Goal: Task Accomplishment & Management: Manage account settings

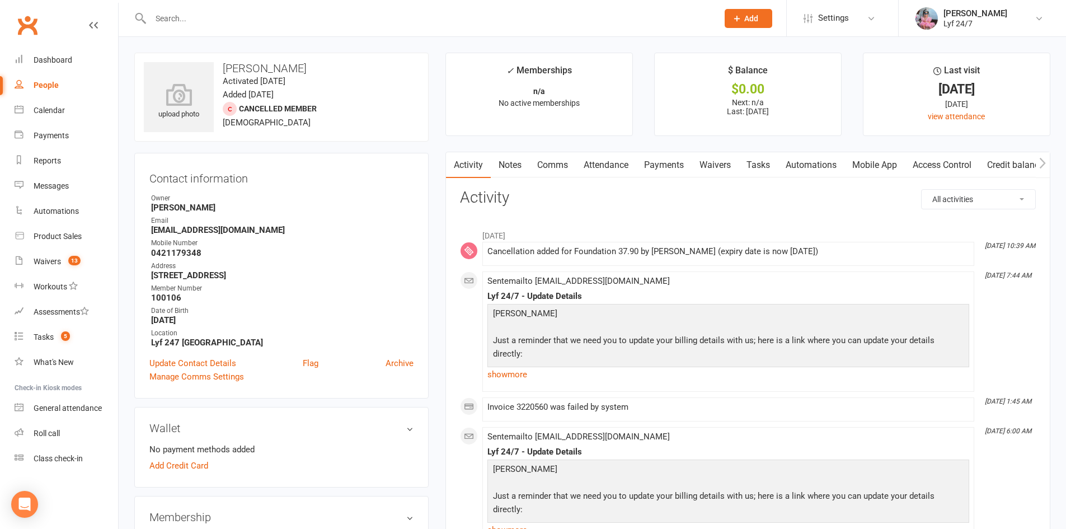
click at [194, 7] on div at bounding box center [422, 18] width 576 height 36
click at [196, 17] on input "text" at bounding box center [428, 19] width 563 height 16
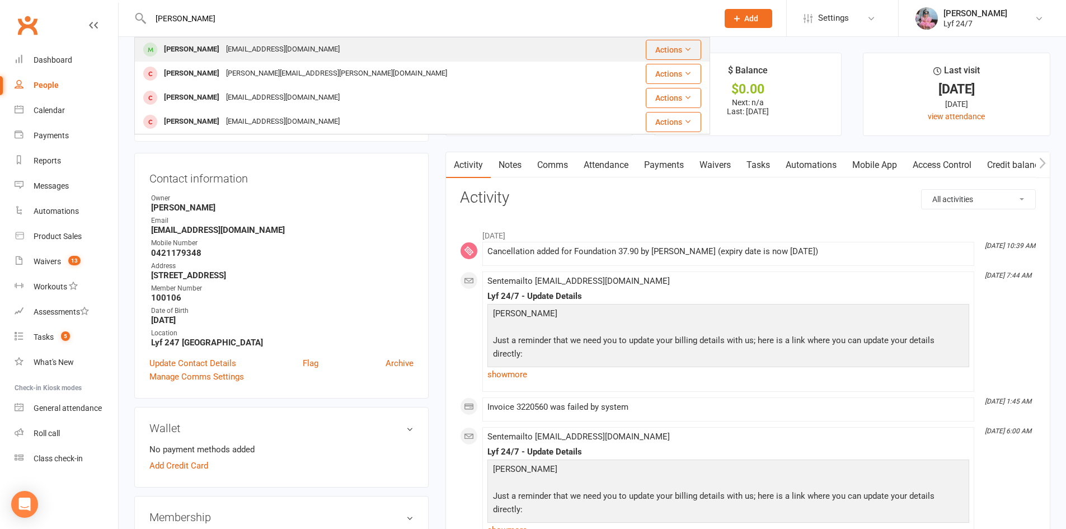
type input "adrian"
click at [199, 42] on div "[PERSON_NAME]" at bounding box center [192, 49] width 62 height 16
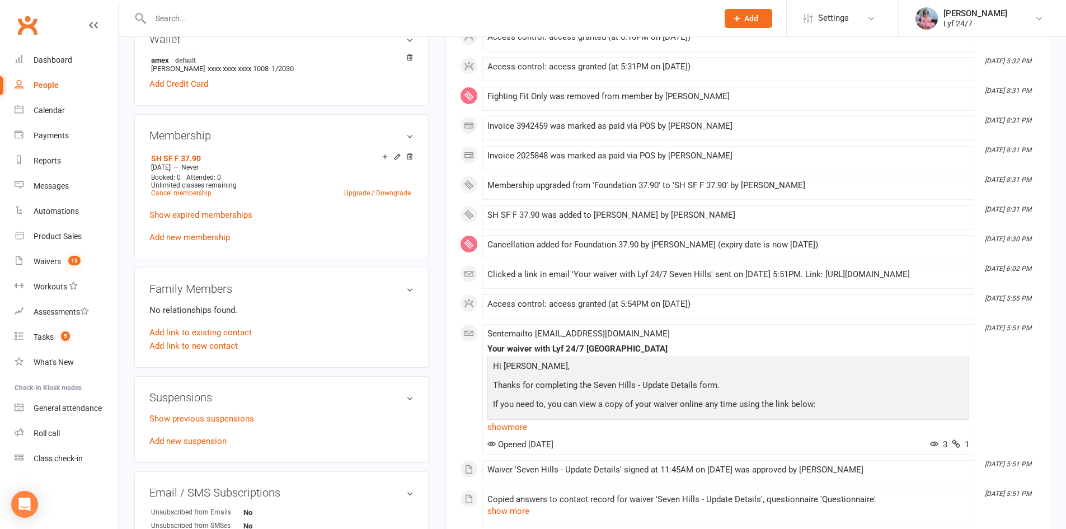
scroll to position [448, 0]
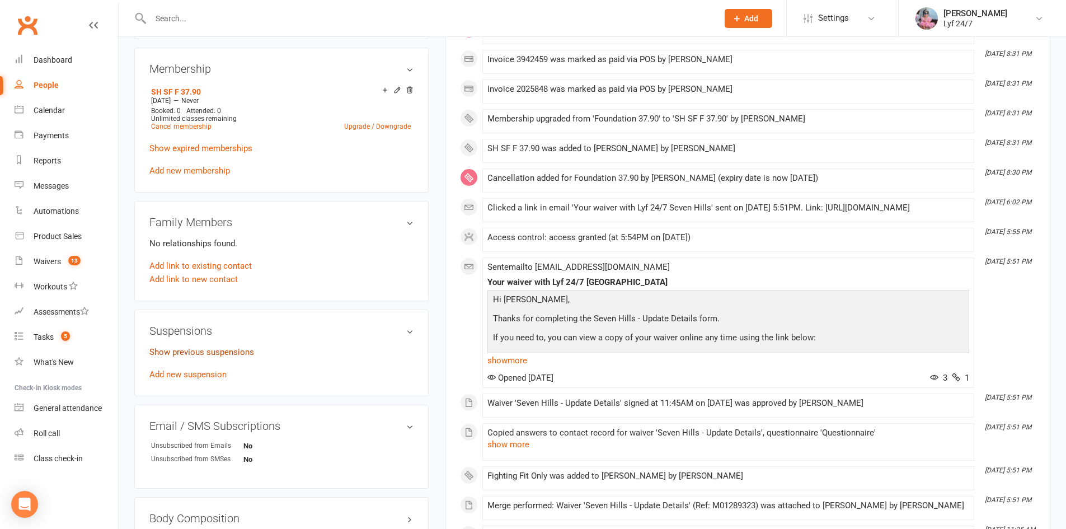
click at [203, 351] on link "Show previous suspensions" at bounding box center [201, 352] width 105 height 10
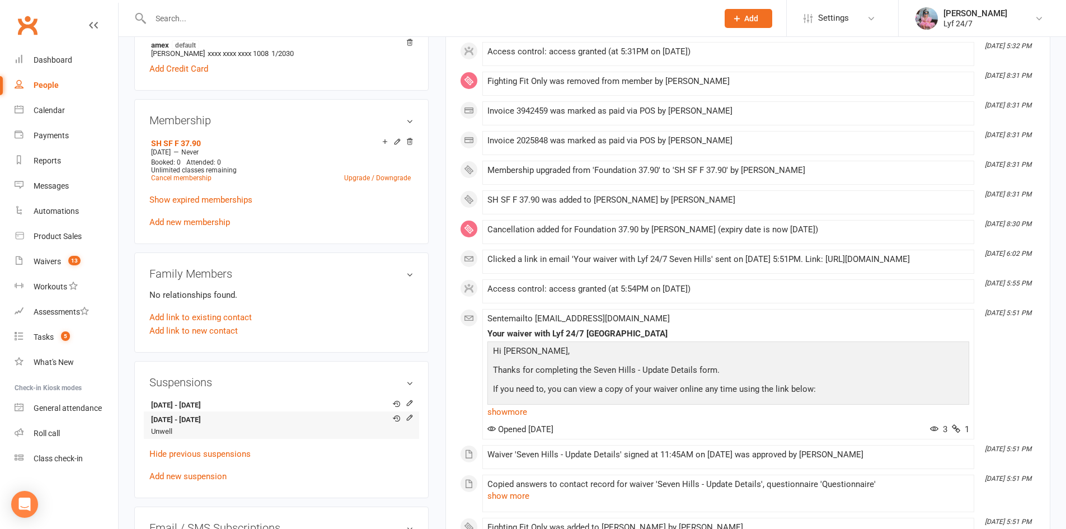
scroll to position [504, 0]
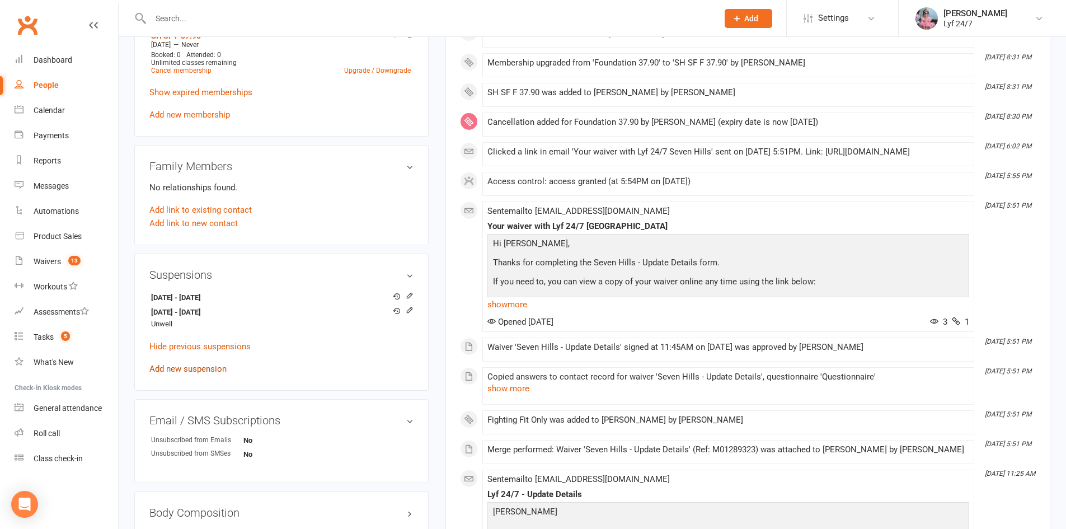
click at [204, 367] on link "Add new suspension" at bounding box center [187, 369] width 77 height 10
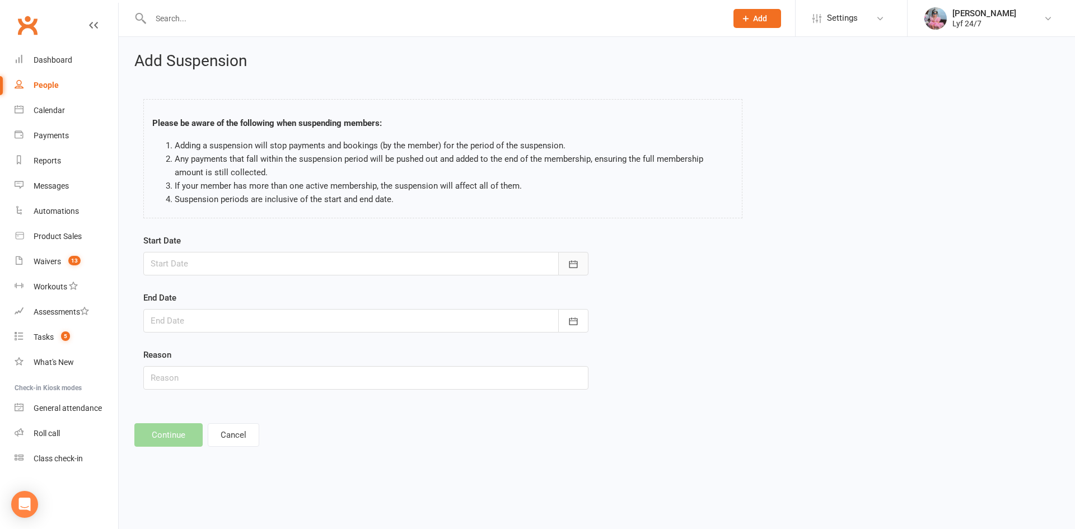
click at [583, 259] on button "button" at bounding box center [573, 264] width 30 height 24
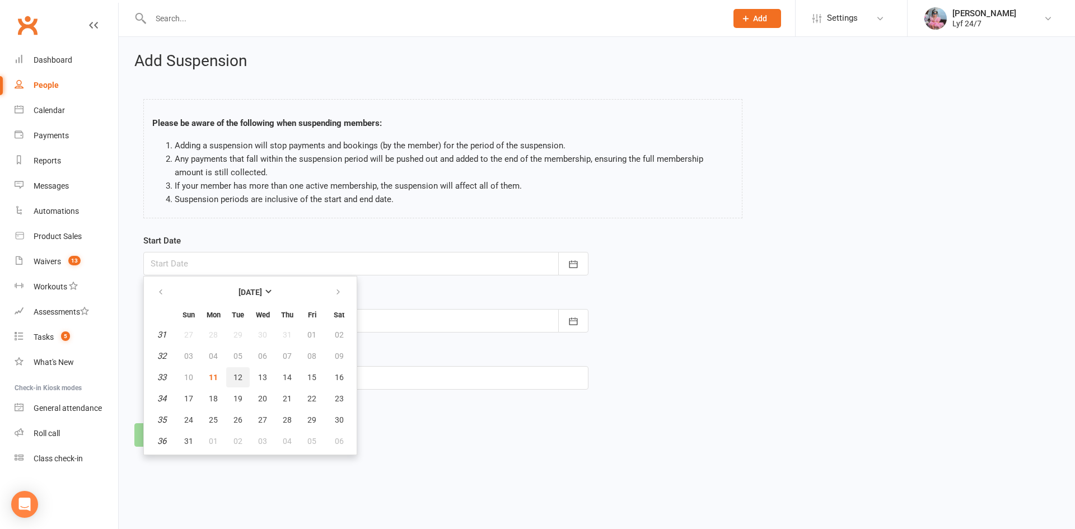
click at [237, 373] on span "12" at bounding box center [237, 377] width 9 height 9
type input "12 Aug 2025"
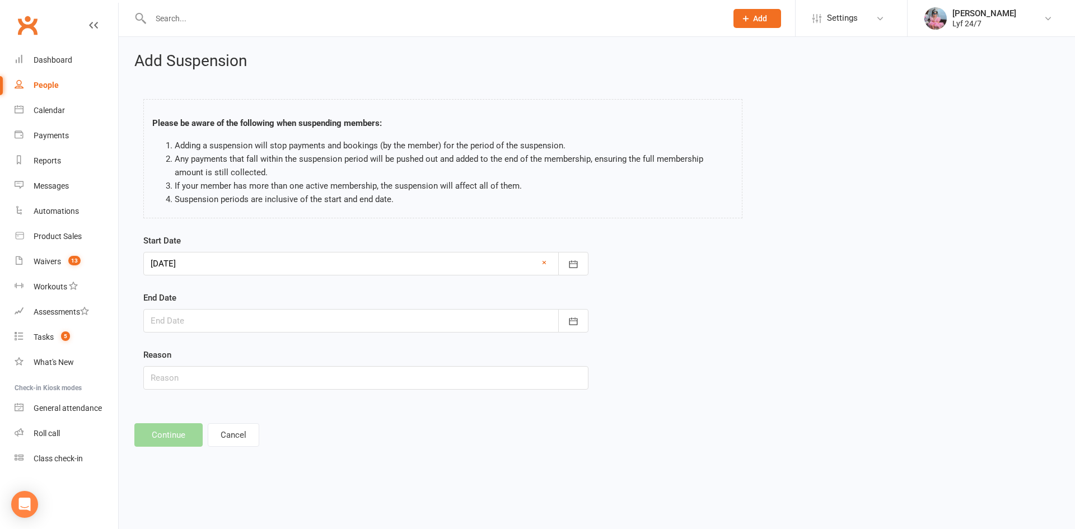
click at [451, 294] on div "End Date August 2025 Sun Mon Tue Wed Thu Fri Sat 31 27 28 29 30 31 01 02 32 03 …" at bounding box center [365, 311] width 445 height 41
click at [574, 326] on icon "button" at bounding box center [573, 321] width 11 height 11
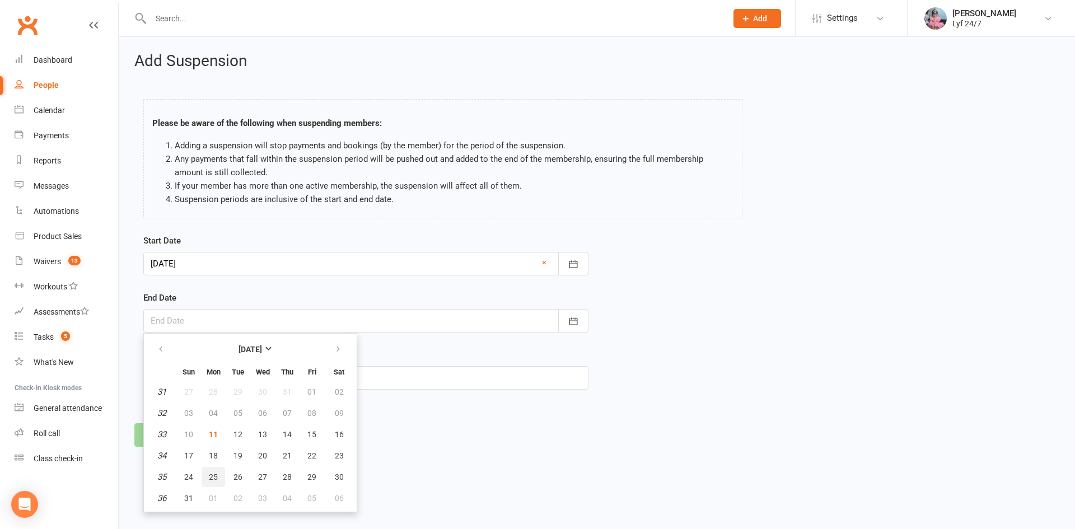
click at [211, 475] on span "25" at bounding box center [213, 476] width 9 height 9
type input "25 Aug 2025"
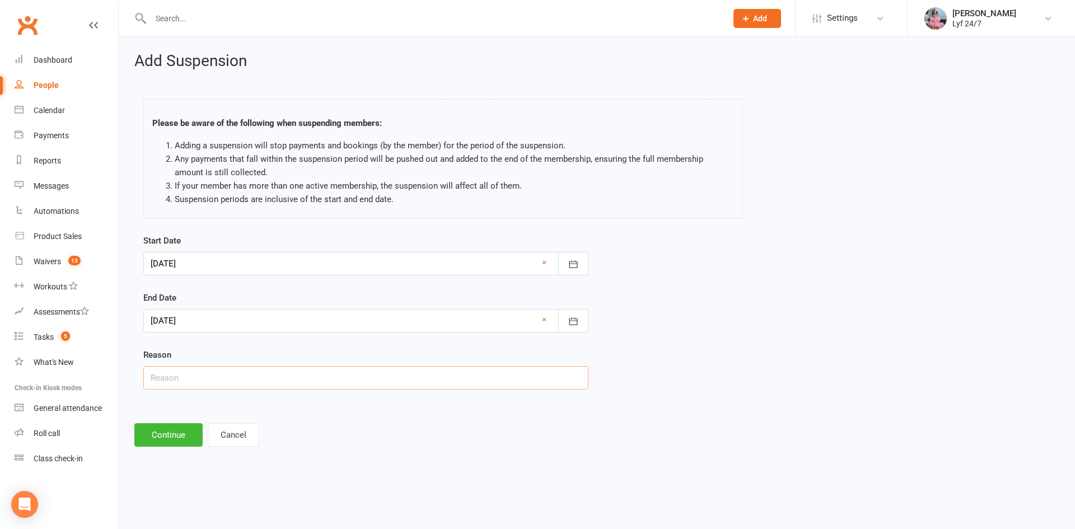
click at [316, 382] on input "text" at bounding box center [365, 378] width 445 height 24
type input "Travelling Oversea's"
click at [162, 423] on button "Continue" at bounding box center [168, 435] width 68 height 24
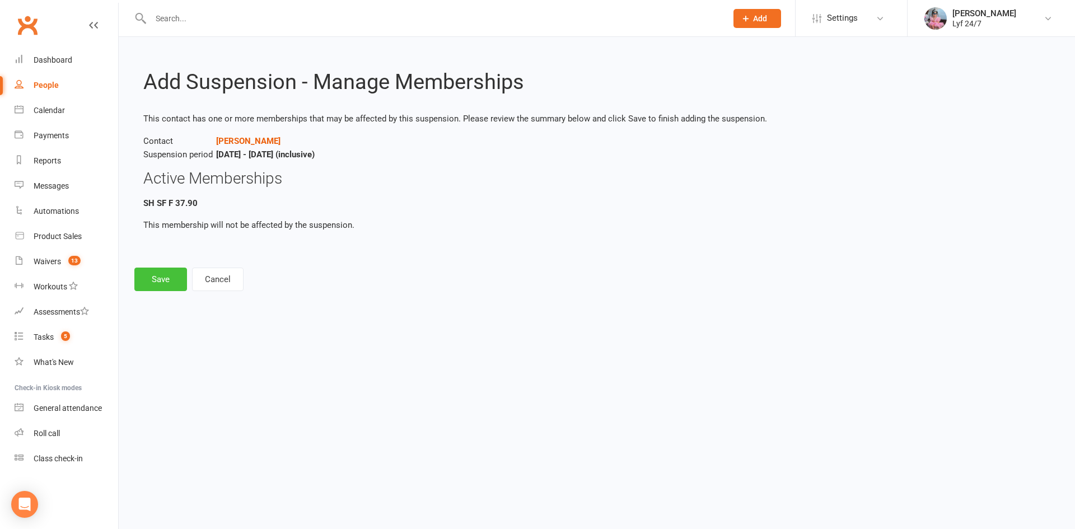
click at [164, 287] on button "Save" at bounding box center [160, 280] width 53 height 24
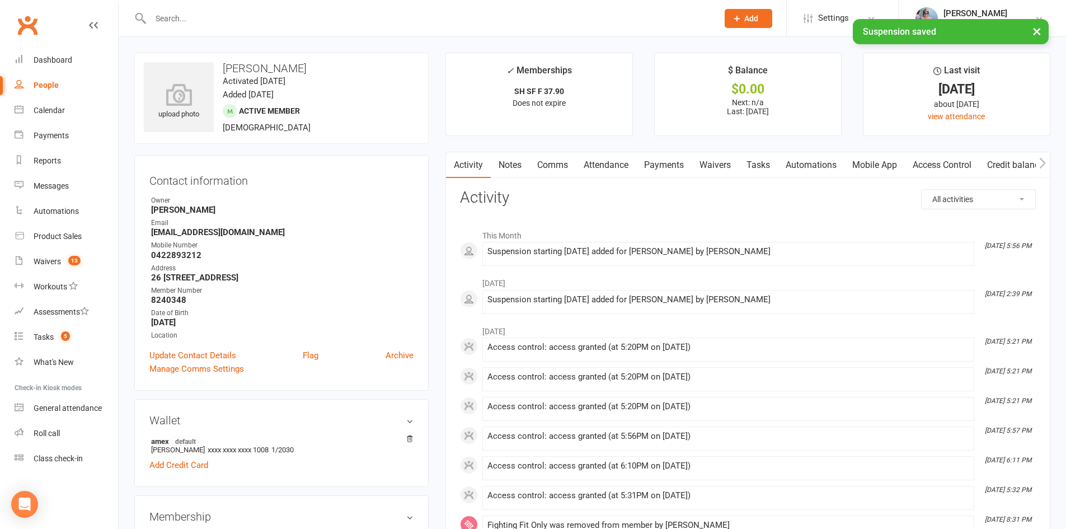
click at [586, 226] on li "This Month" at bounding box center [748, 233] width 576 height 18
click at [510, 163] on link "Notes" at bounding box center [510, 165] width 39 height 26
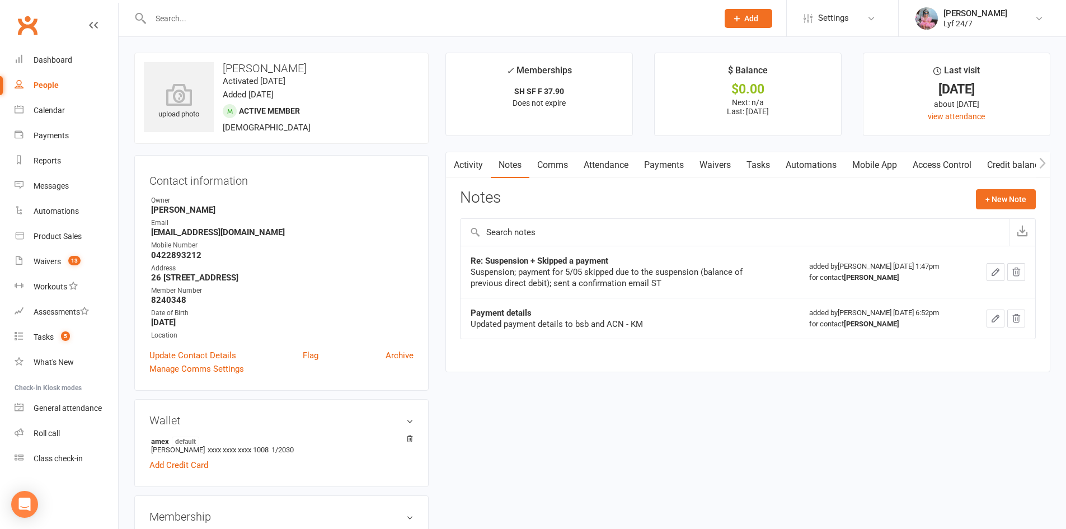
click at [252, 21] on input "text" at bounding box center [428, 19] width 563 height 16
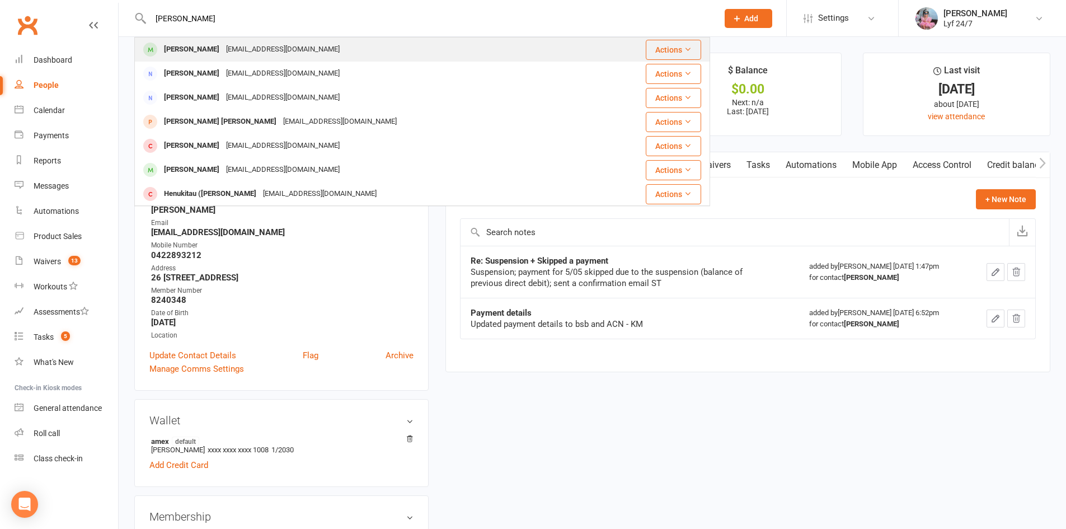
type input "henry karing"
click at [185, 49] on div "[PERSON_NAME]" at bounding box center [192, 49] width 62 height 16
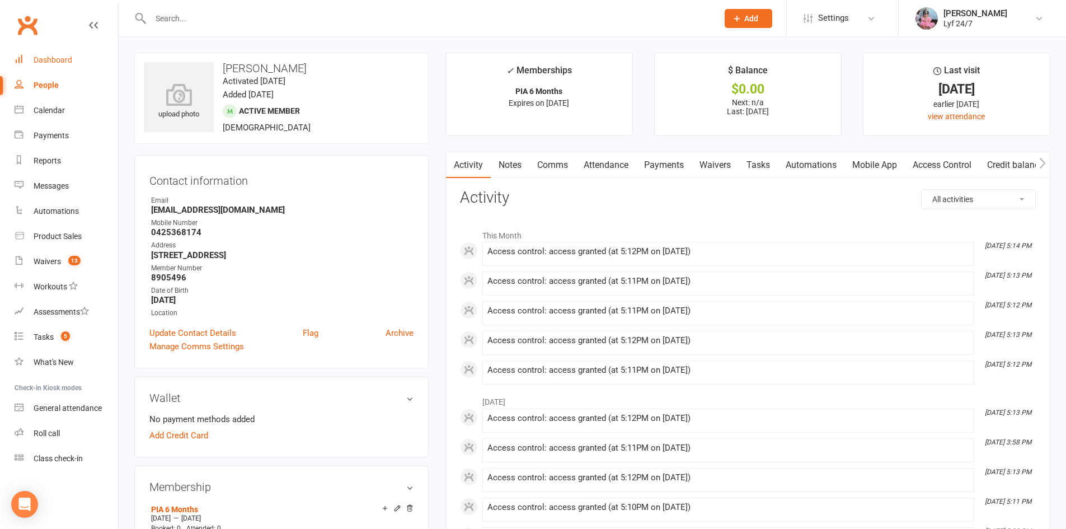
click at [61, 54] on link "Dashboard" at bounding box center [67, 60] width 104 height 25
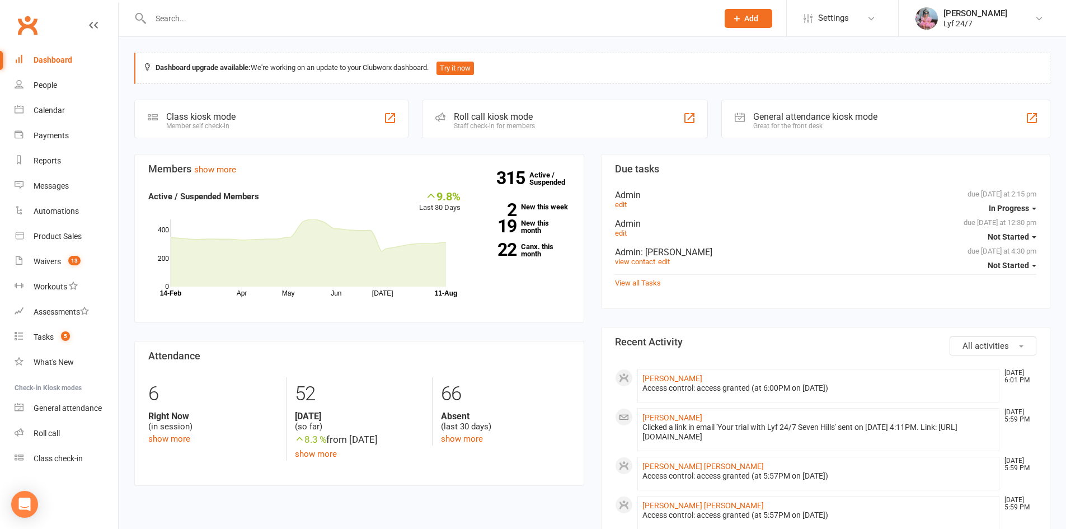
click at [56, 53] on link "Dashboard" at bounding box center [67, 60] width 104 height 25
click at [257, 23] on input "text" at bounding box center [428, 19] width 563 height 16
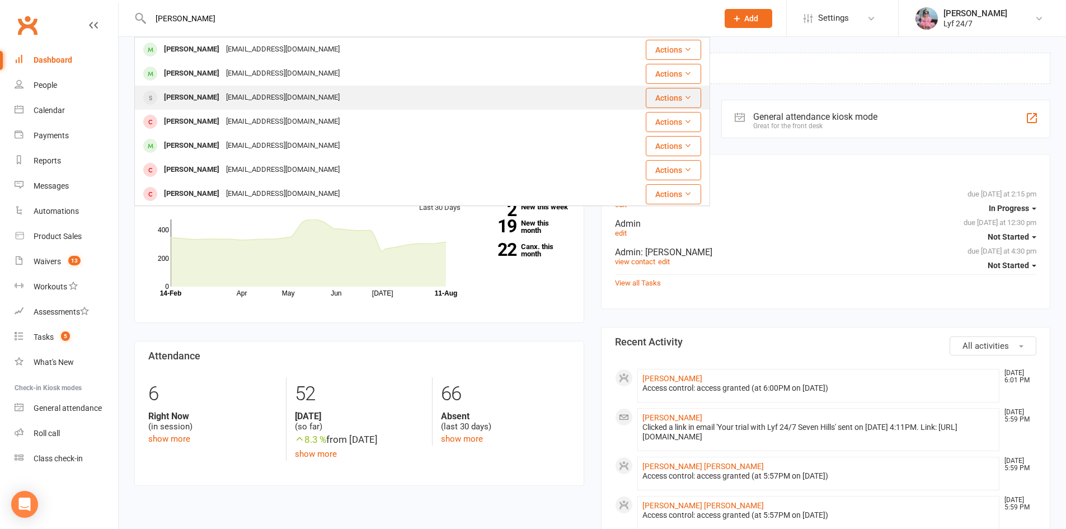
type input "prassanna"
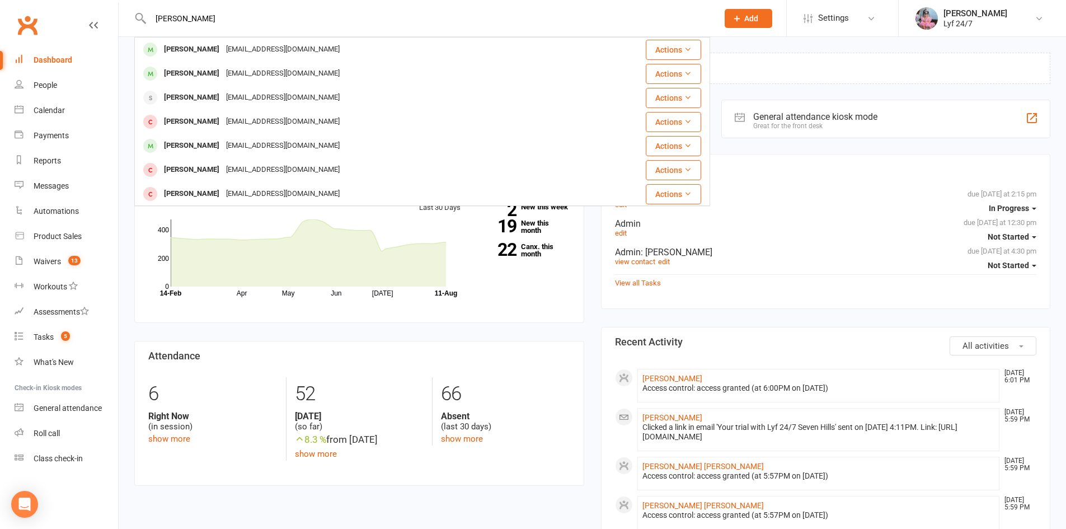
click at [215, 97] on div "[PERSON_NAME]" at bounding box center [192, 98] width 62 height 16
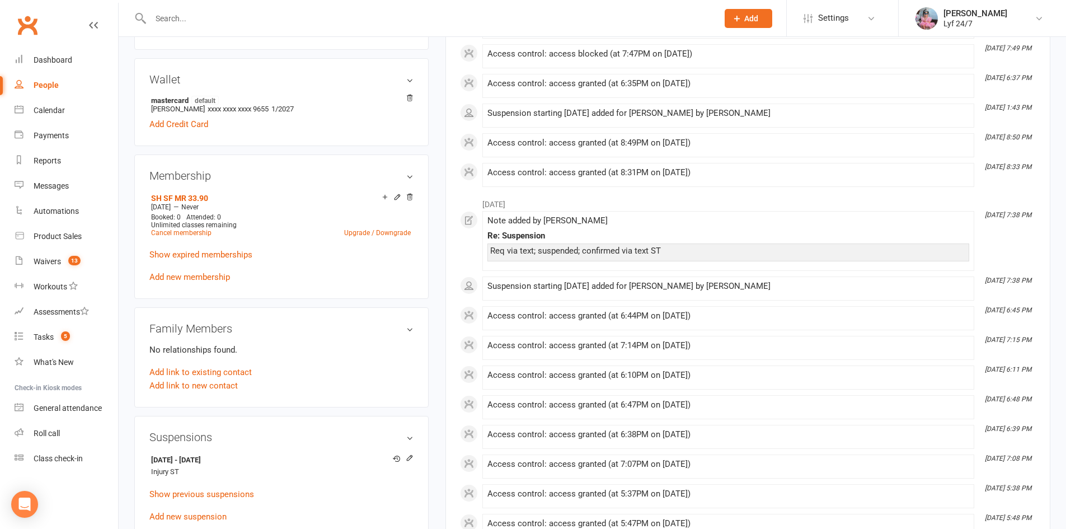
scroll to position [336, 0]
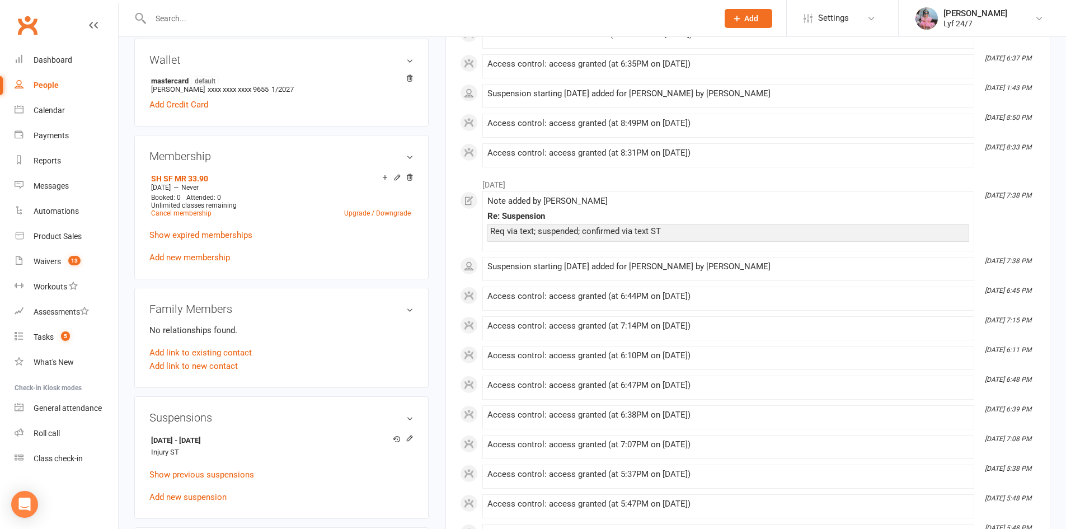
click at [235, 430] on div "Suspensions 5 Aug 2025 - 12 Aug 2025 Injury ST Show previous suspensions Add ne…" at bounding box center [281, 457] width 294 height 123
drag, startPoint x: 235, startPoint y: 430, endPoint x: 235, endPoint y: 437, distance: 6.7
click at [235, 437] on div "Suspensions 5 Aug 2025 - 12 Aug 2025 Injury ST Show previous suspensions Add ne…" at bounding box center [281, 457] width 294 height 123
click at [235, 444] on strong "5 Aug 2025 - 12 Aug 2025" at bounding box center [279, 441] width 257 height 12
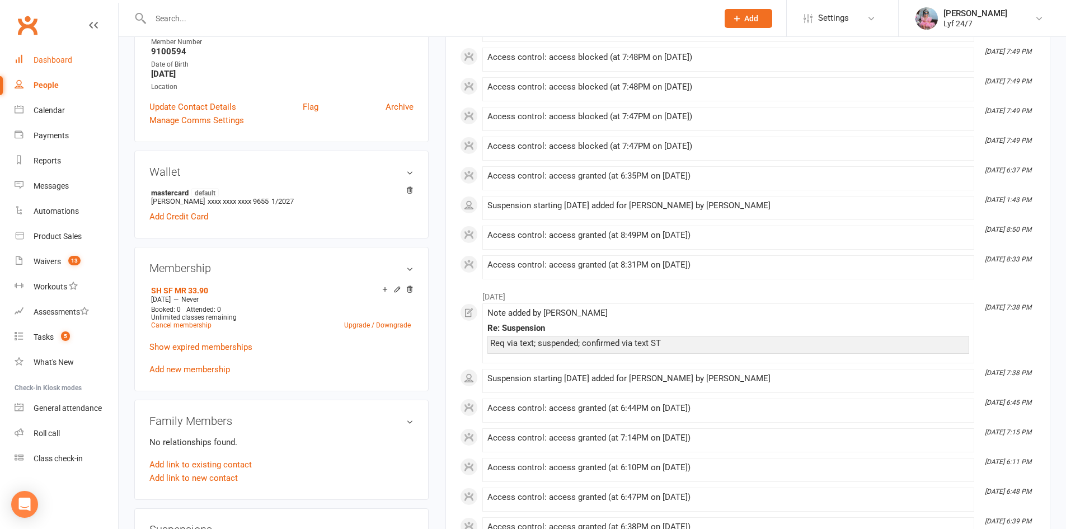
scroll to position [0, 0]
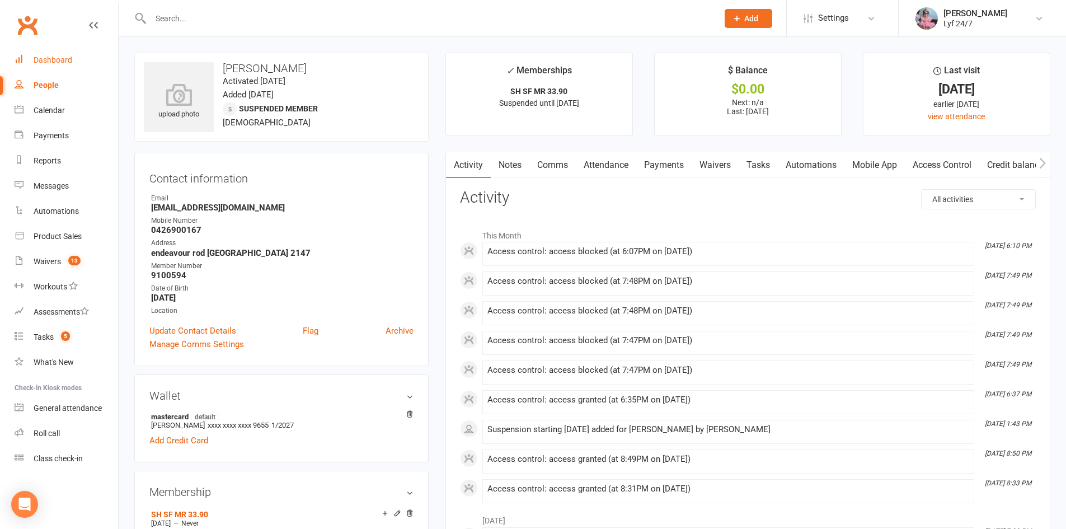
click at [43, 57] on div "Dashboard" at bounding box center [53, 59] width 39 height 9
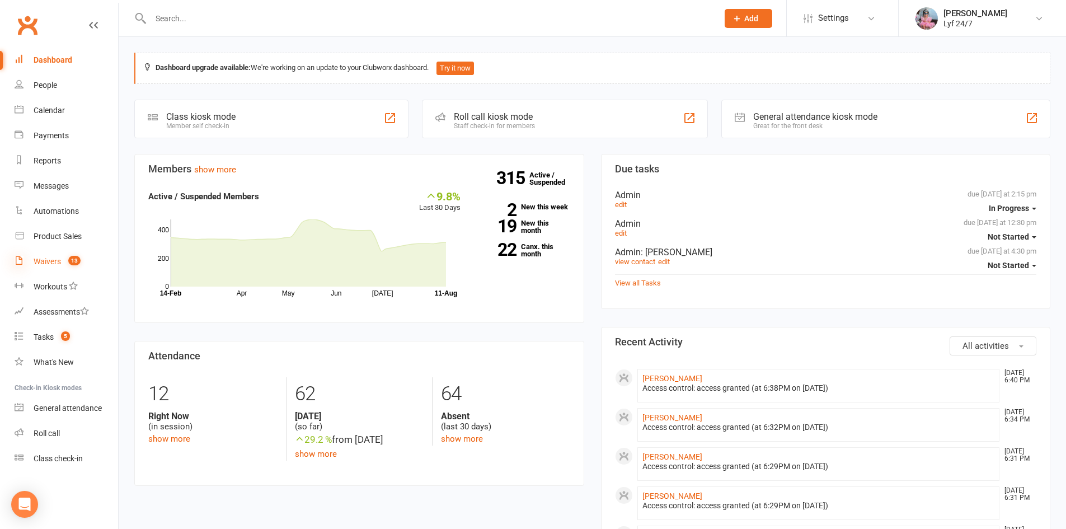
click at [20, 263] on icon at bounding box center [19, 260] width 9 height 9
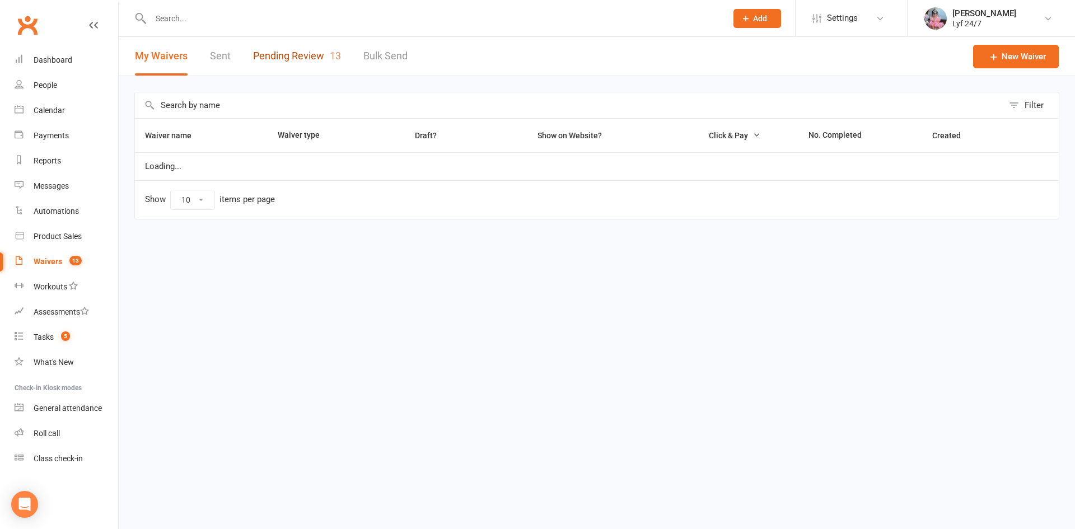
click at [309, 60] on link "Pending Review 13" at bounding box center [297, 56] width 88 height 39
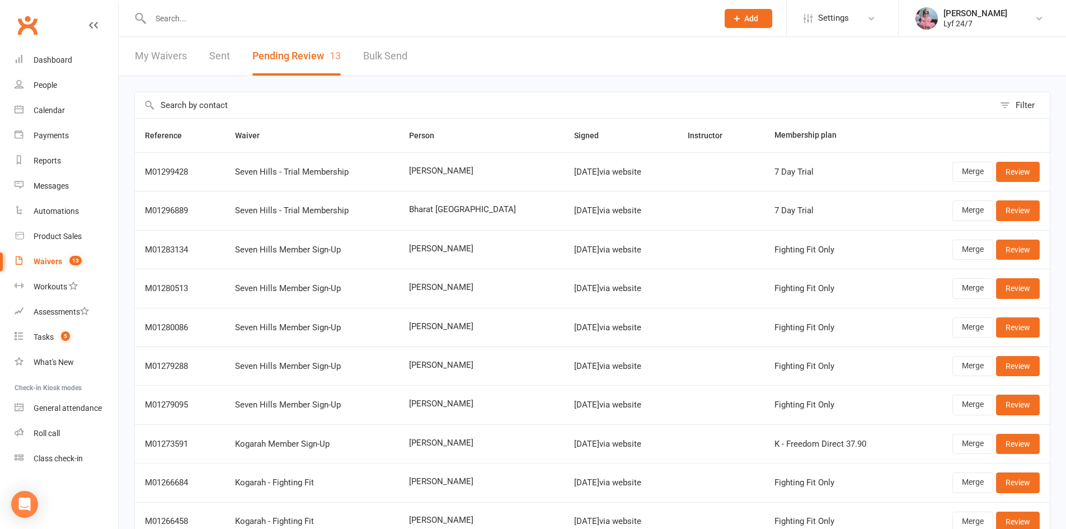
click at [160, 58] on link "My Waivers" at bounding box center [161, 56] width 52 height 39
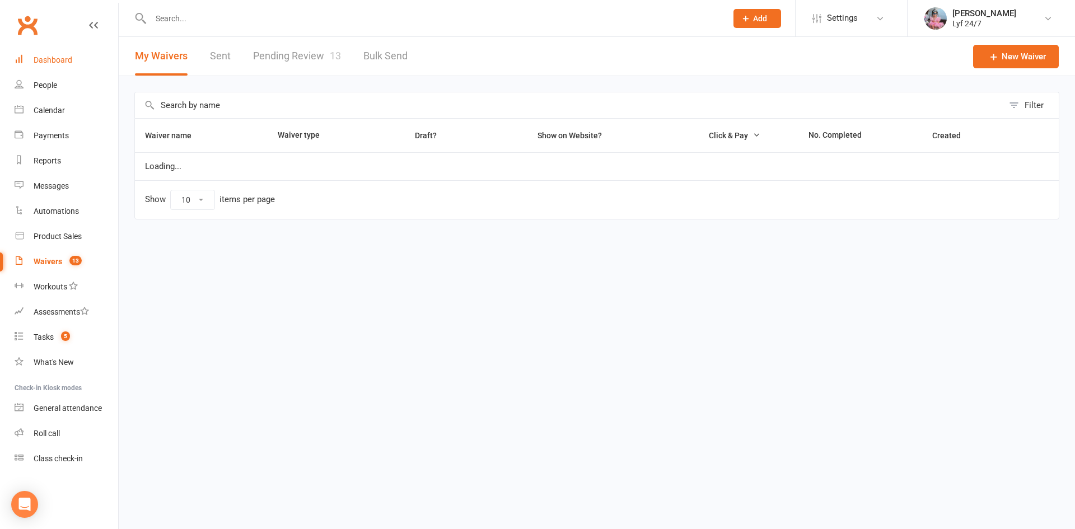
click at [74, 62] on link "Dashboard" at bounding box center [67, 60] width 104 height 25
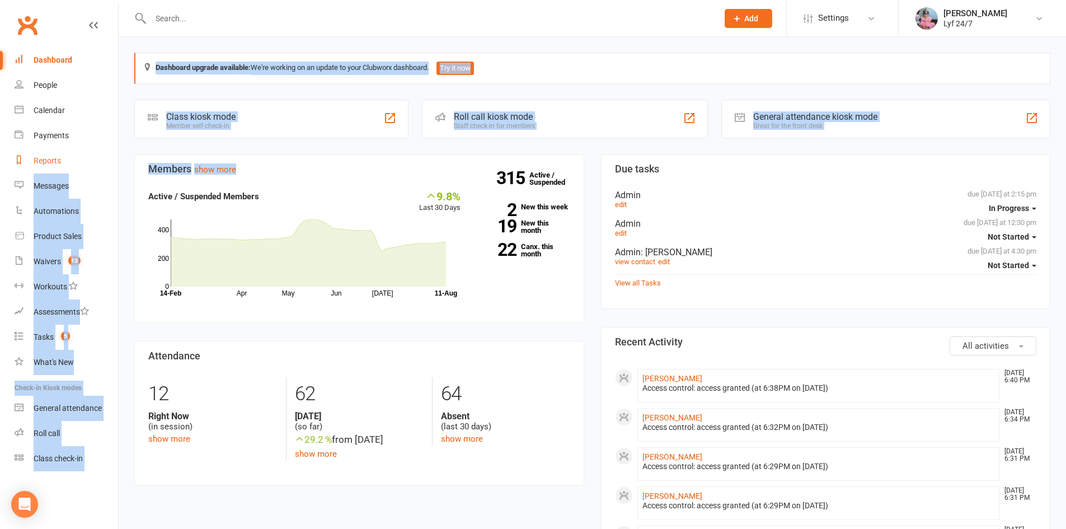
drag, startPoint x: 287, startPoint y: 167, endPoint x: 97, endPoint y: 159, distance: 189.4
click at [312, 174] on h3 "Members show more" at bounding box center [359, 168] width 422 height 11
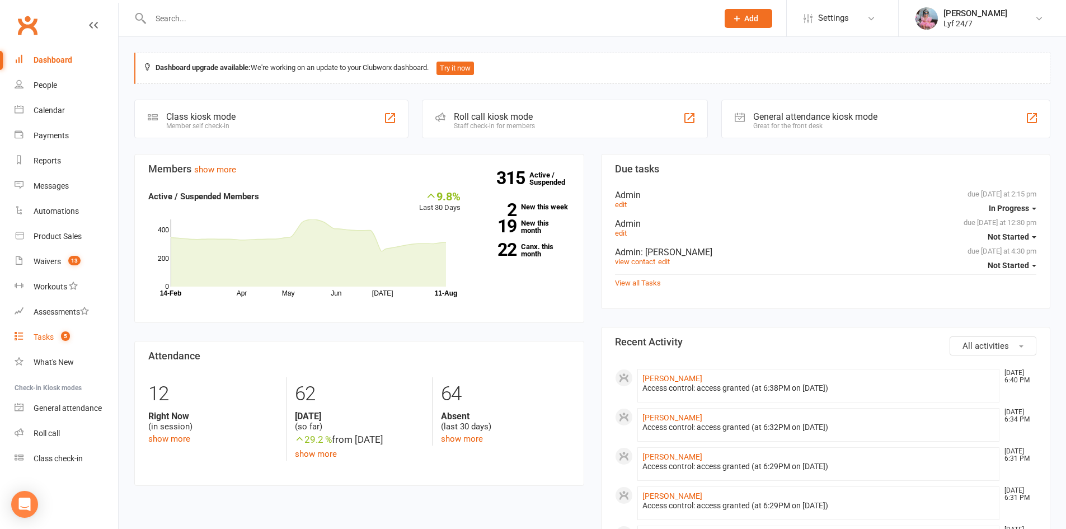
click at [54, 339] on link "Tasks 5" at bounding box center [67, 337] width 104 height 25
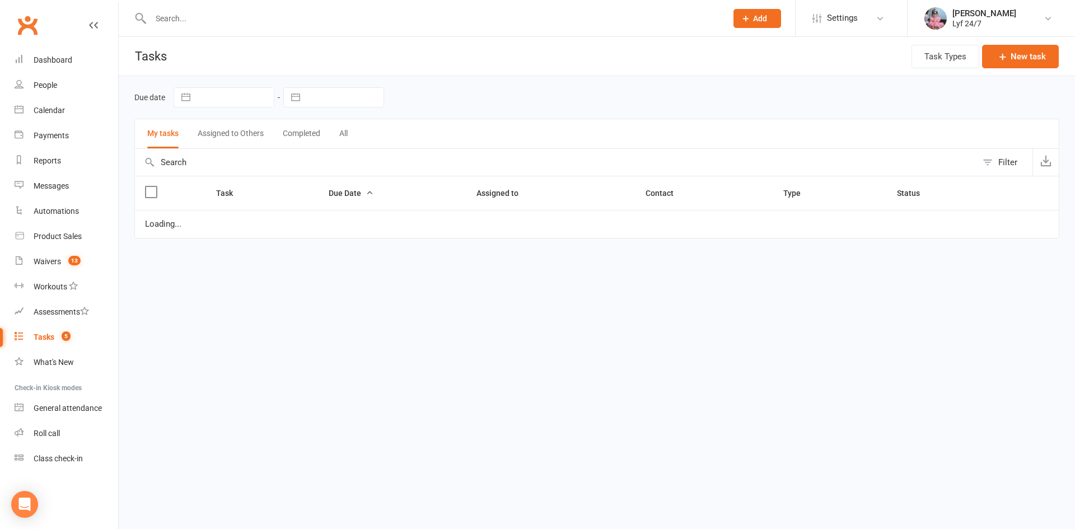
select select "started"
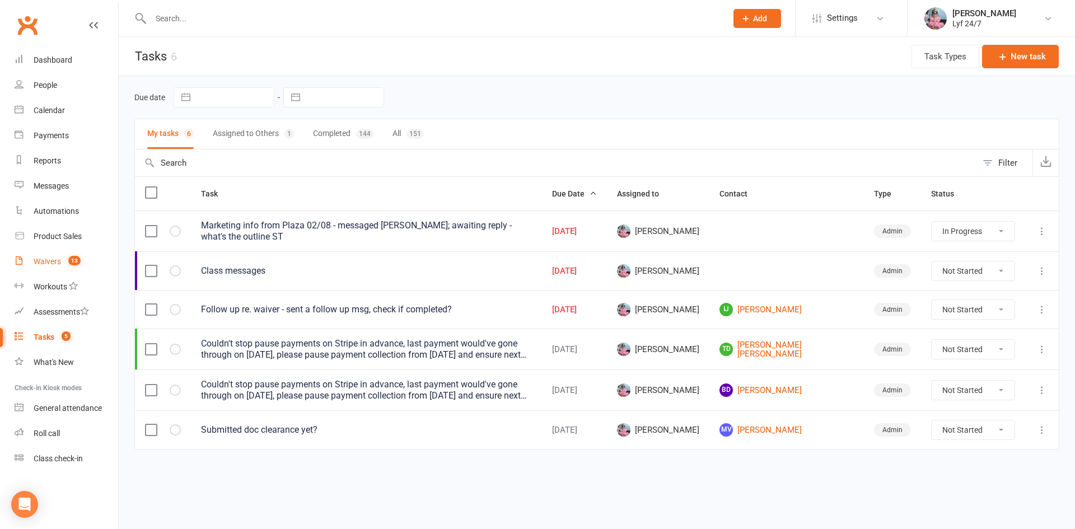
click at [36, 263] on div "Waivers" at bounding box center [47, 261] width 27 height 9
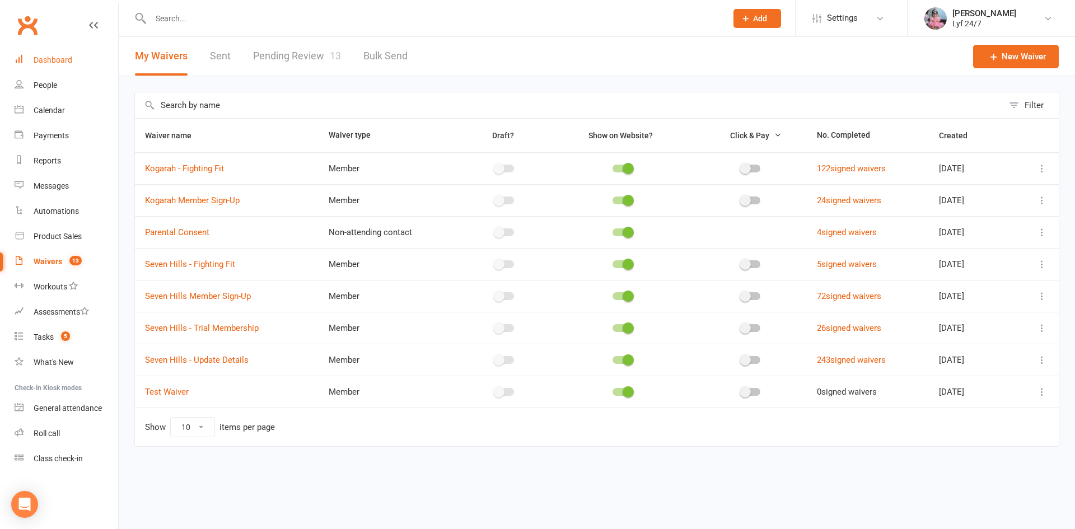
click at [48, 57] on div "Dashboard" at bounding box center [53, 59] width 39 height 9
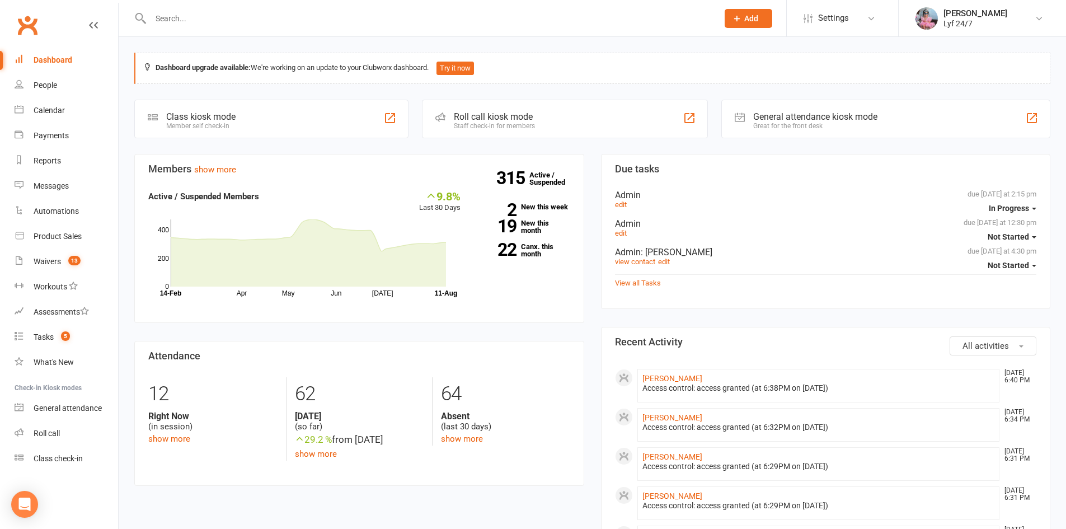
click at [549, 124] on div "Roll call kiosk mode Staff check-in for members" at bounding box center [565, 119] width 286 height 39
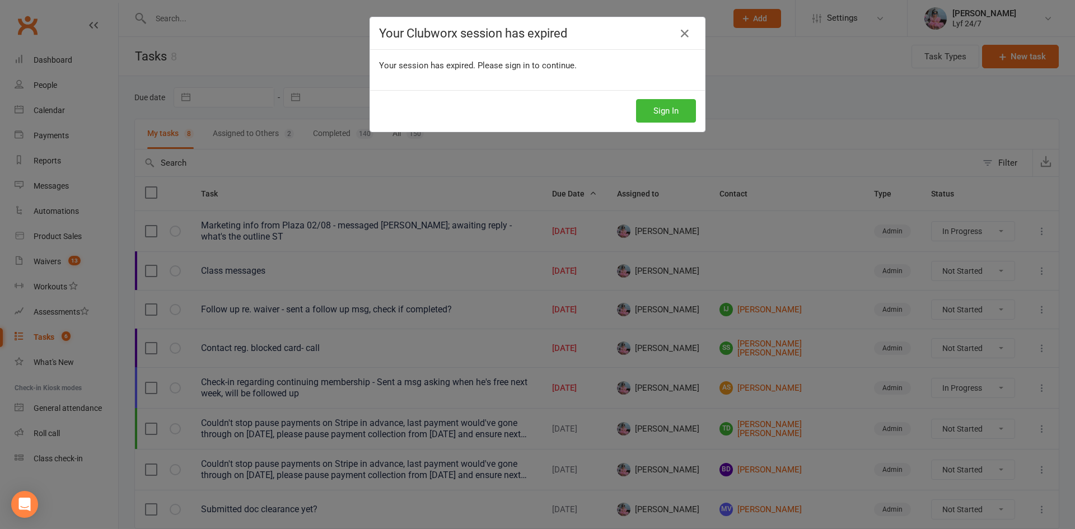
select select "started"
click at [682, 34] on icon at bounding box center [684, 33] width 13 height 13
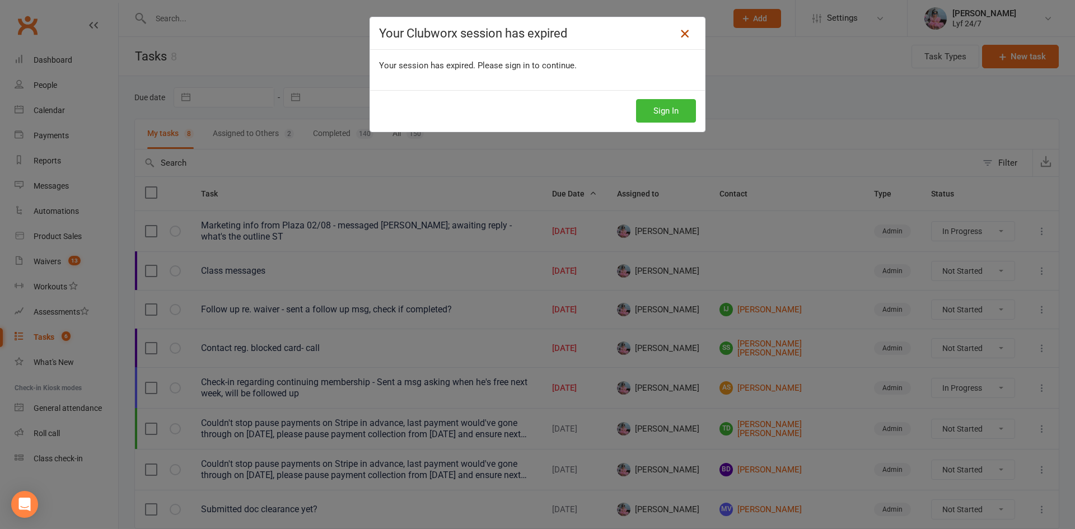
click at [678, 30] on icon at bounding box center [684, 33] width 13 height 13
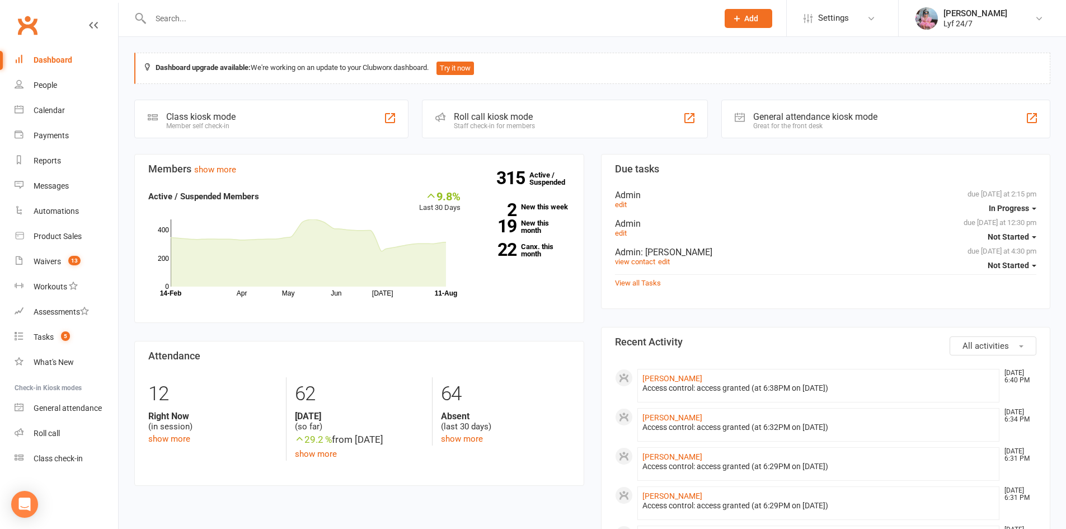
click at [550, 154] on section "Members show more 9.8% Last 30 Days Active / Suspended Members Apr May Jun [DAT…" at bounding box center [359, 239] width 450 height 170
click at [591, 138] on div "Roll call kiosk mode Staff check-in for members" at bounding box center [565, 119] width 286 height 39
